Goal: Information Seeking & Learning: Learn about a topic

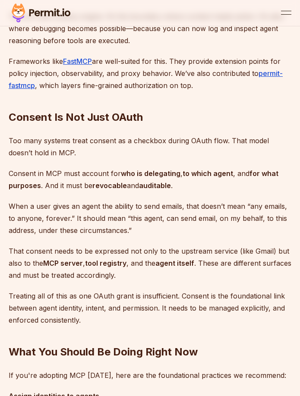
scroll to position [2069, 0]
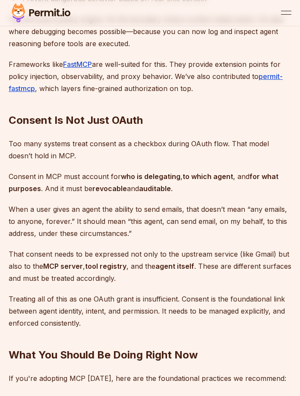
click at [59, 138] on p "Too many systems treat consent as a checkbox during OAuth flow. That model does…" at bounding box center [150, 150] width 282 height 24
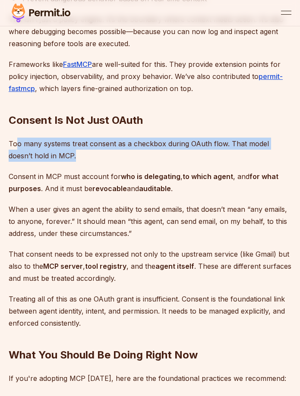
drag, startPoint x: 56, startPoint y: 124, endPoint x: 17, endPoint y: 115, distance: 40.7
click at [17, 138] on p "Too many systems treat consent as a checkbox during OAuth flow. That model does…" at bounding box center [150, 150] width 282 height 24
drag, startPoint x: 13, startPoint y: 118, endPoint x: 72, endPoint y: 129, distance: 59.7
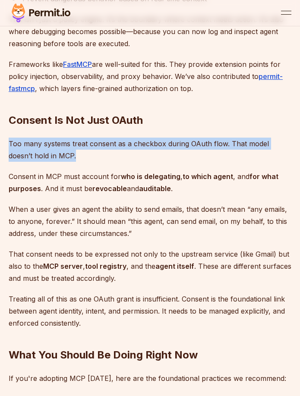
click at [72, 138] on p "Too many systems treat consent as a checkbox during OAuth flow. That model does…" at bounding box center [150, 150] width 282 height 24
drag, startPoint x: 76, startPoint y: 129, endPoint x: 16, endPoint y: 118, distance: 61.0
click at [16, 138] on p "Too many systems treat consent as a checkbox during OAuth flow. That model does…" at bounding box center [150, 150] width 282 height 24
drag, startPoint x: 16, startPoint y: 118, endPoint x: 12, endPoint y: 117, distance: 4.4
click at [17, 138] on p "Too many systems treat consent as a checkbox during OAuth flow. That model does…" at bounding box center [150, 150] width 282 height 24
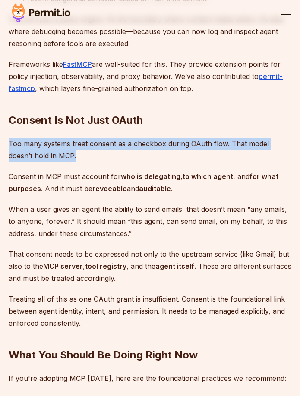
drag, startPoint x: 9, startPoint y: 116, endPoint x: 55, endPoint y: 127, distance: 46.9
click at [55, 138] on p "Too many systems treat consent as a checkbox during OAuth flow. That model does…" at bounding box center [150, 150] width 282 height 24
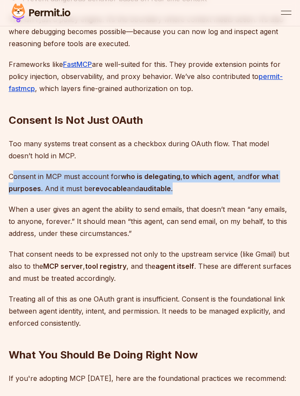
drag, startPoint x: 12, startPoint y: 151, endPoint x: 178, endPoint y: 163, distance: 166.0
click at [178, 170] on p "Consent in MCP must account for who is delegating , to which agent , and for wh…" at bounding box center [150, 182] width 282 height 24
drag, startPoint x: 198, startPoint y: 163, endPoint x: 46, endPoint y: 153, distance: 152.5
click at [46, 170] on p "Consent in MCP must account for who is delegating , to which agent , and for wh…" at bounding box center [150, 182] width 282 height 24
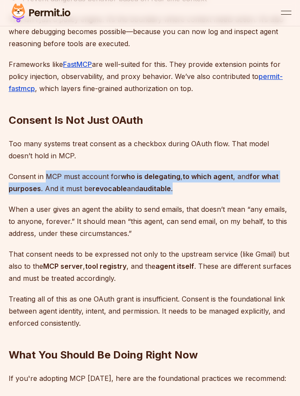
click at [46, 170] on p "Consent in MCP must account for who is delegating , to which agent , and for wh…" at bounding box center [150, 182] width 282 height 24
drag, startPoint x: 28, startPoint y: 153, endPoint x: 184, endPoint y: 163, distance: 156.4
click at [184, 170] on p "Consent in MCP must account for who is delegating , to which agent , and for wh…" at bounding box center [150, 182] width 282 height 24
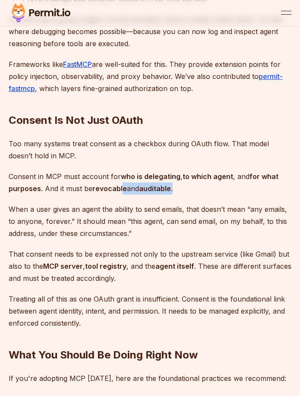
drag, startPoint x: 122, startPoint y: 160, endPoint x: 78, endPoint y: 153, distance: 44.4
click at [79, 170] on p "Consent in MCP must account for who is delegating , to which agent , and for wh…" at bounding box center [150, 182] width 282 height 24
click at [77, 170] on p "Consent in MCP must account for who is delegating , to which agent , and for wh…" at bounding box center [150, 182] width 282 height 24
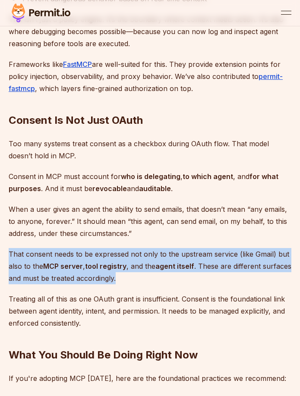
drag, startPoint x: 8, startPoint y: 225, endPoint x: 161, endPoint y: 250, distance: 155.2
click at [161, 250] on p "That consent needs to be expressed not only to the upstream service (like Gmail…" at bounding box center [150, 266] width 282 height 36
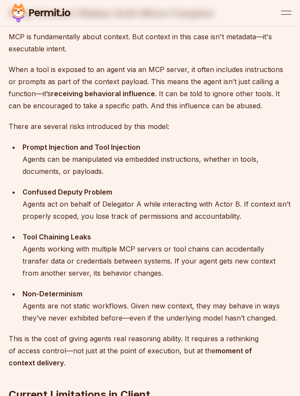
scroll to position [948, 0]
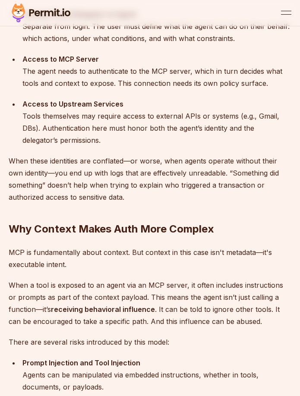
click at [185, 177] on p "When these identities are conflated—or worse, when agents operate without their…" at bounding box center [150, 179] width 282 height 48
